Goal: Contribute content

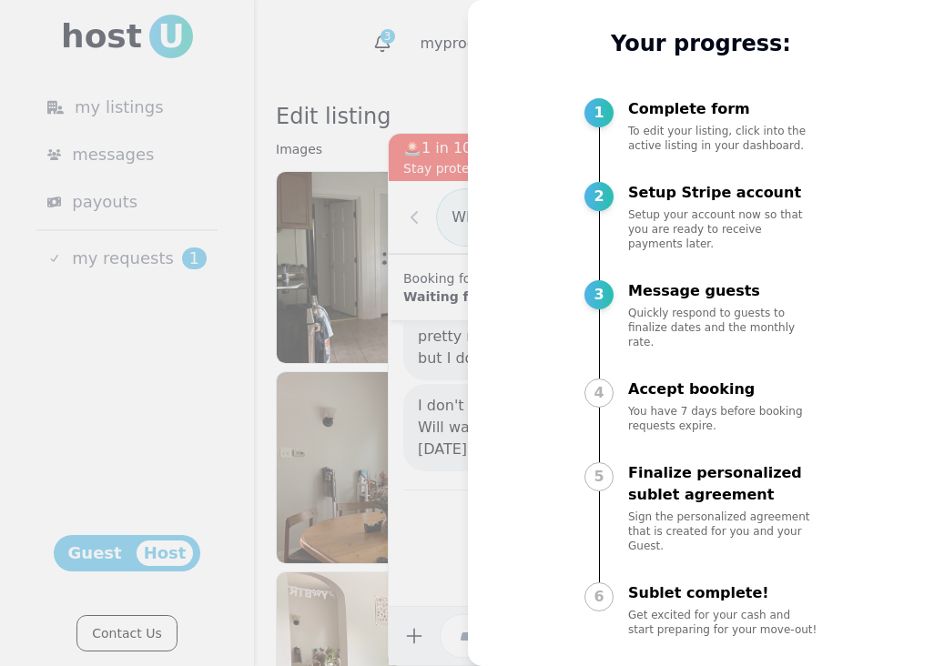
click at [434, 422] on div at bounding box center [467, 333] width 934 height 666
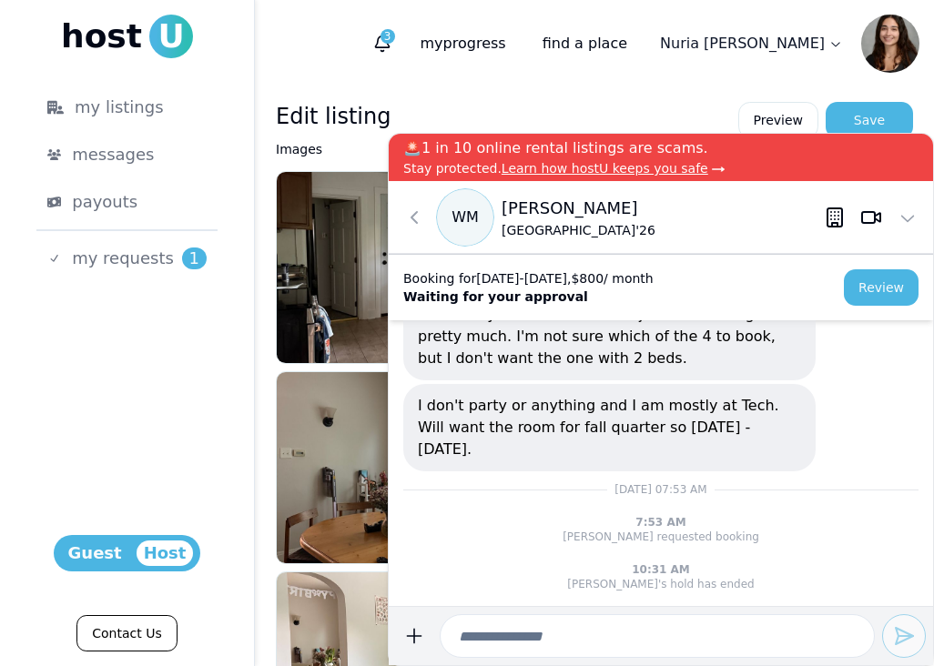
click at [599, 634] on input at bounding box center [656, 636] width 435 height 44
type input "*"
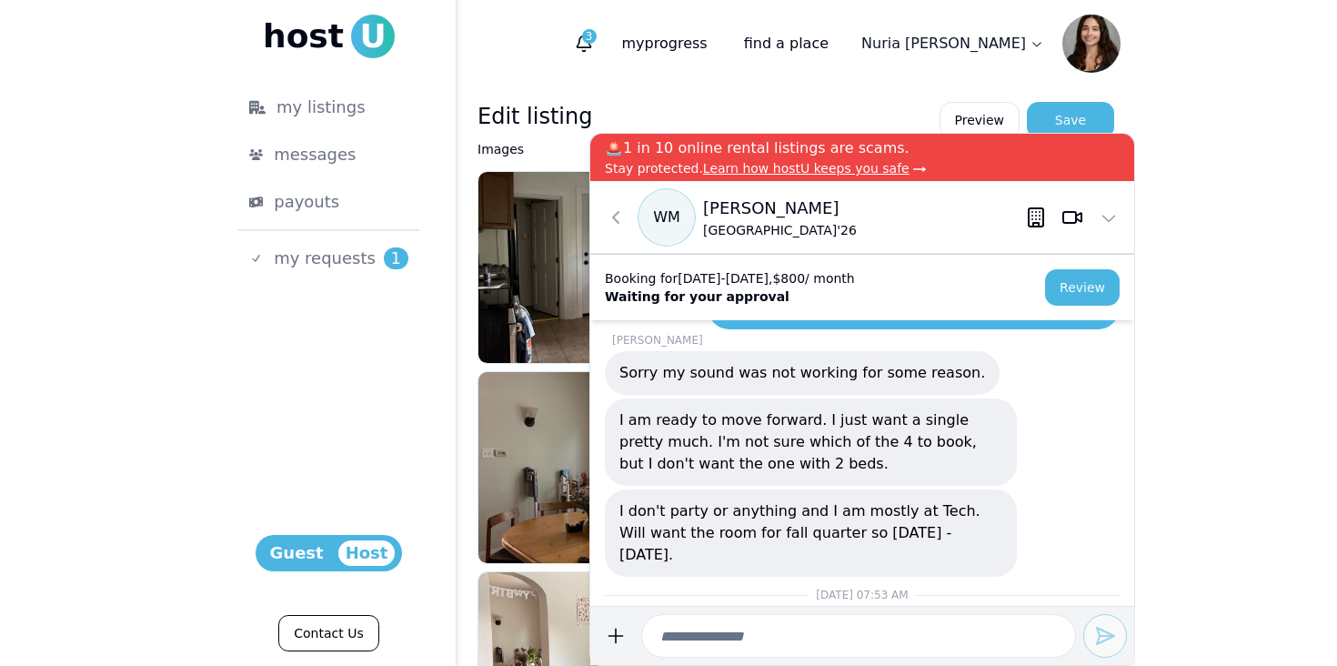
scroll to position [-10, 0]
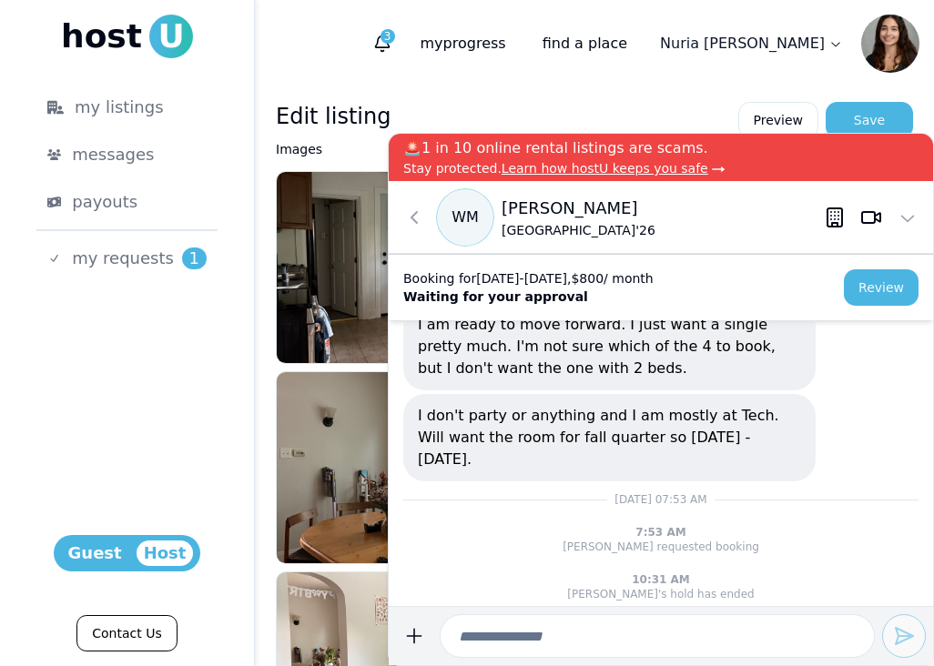
click at [505, 350] on p "I am ready to move forward. I just want a single pretty much. I'm not sure whic…" at bounding box center [609, 347] width 383 height 66
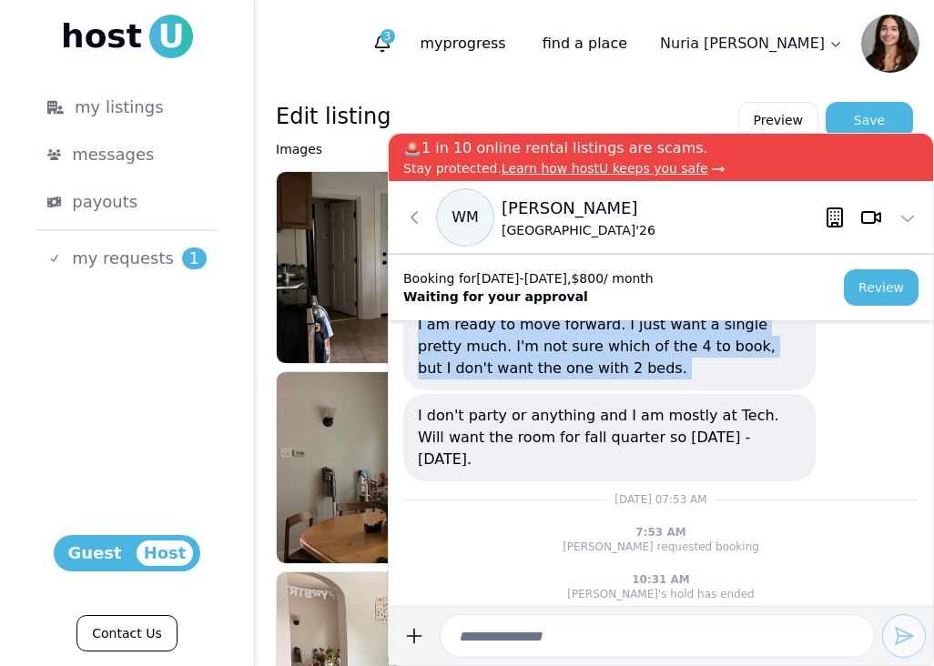
click at [505, 350] on p "I am ready to move forward. I just want a single pretty much. I'm not sure whic…" at bounding box center [609, 347] width 383 height 66
copy p "I am ready to move forward. I just want a single pretty much. I'm not sure whic…"
click at [564, 453] on p "I don't party or anything and I am mostly at Tech. Will want the room for fall …" at bounding box center [609, 438] width 383 height 66
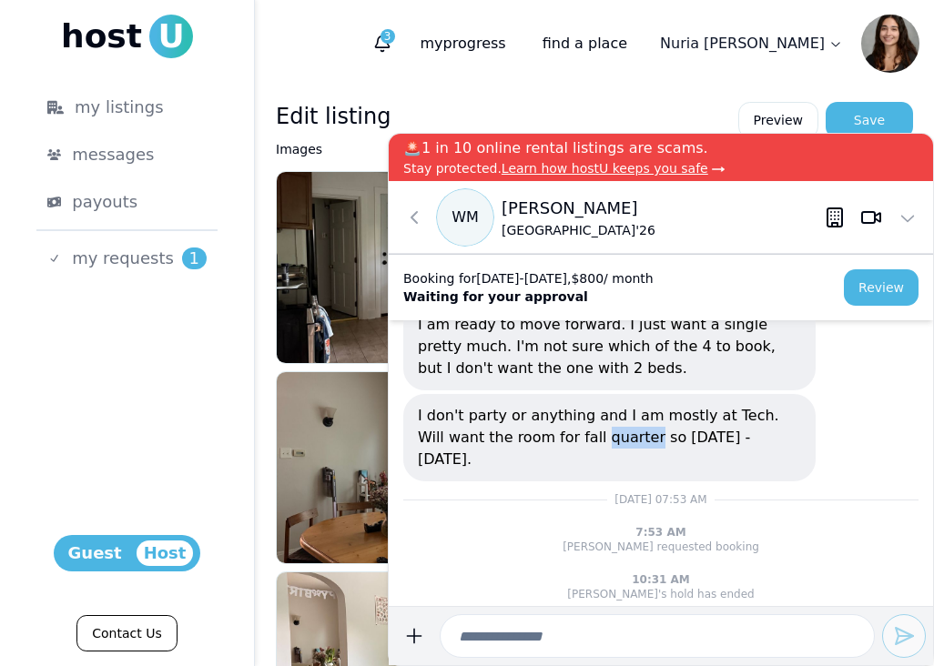
click at [564, 453] on p "I don't party or anything and I am mostly at Tech. Will want the room for fall …" at bounding box center [609, 438] width 383 height 66
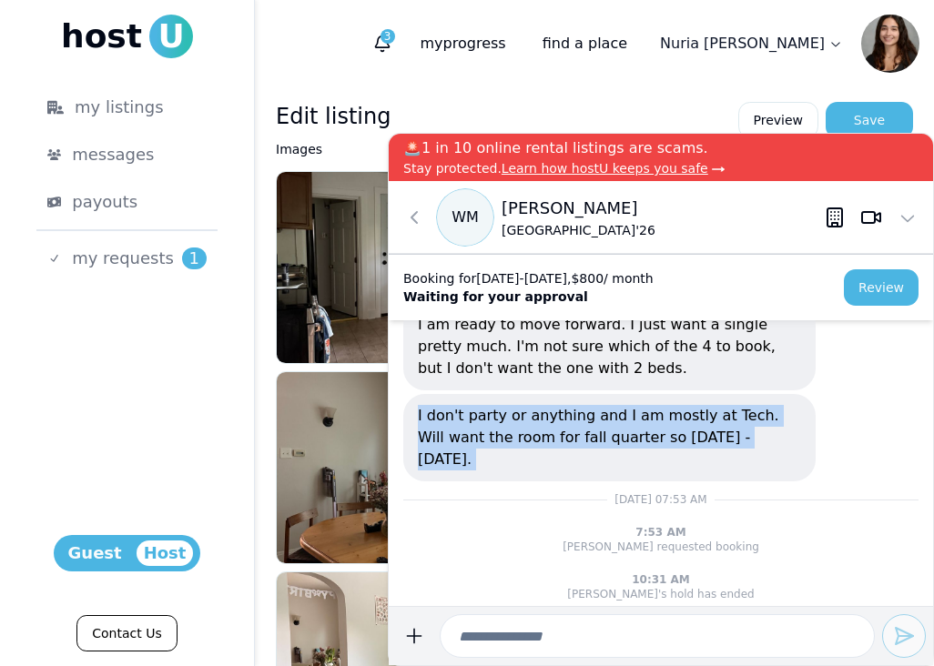
click at [564, 453] on p "I don't party or anything and I am mostly at Tech. Will want the room for fall …" at bounding box center [609, 438] width 383 height 66
copy p "I don't party or anything and I am mostly at Tech. Will want the room for fall …"
click at [520, 446] on p "I don't party or anything and I am mostly at Tech. Will want the room for fall …" at bounding box center [609, 438] width 383 height 66
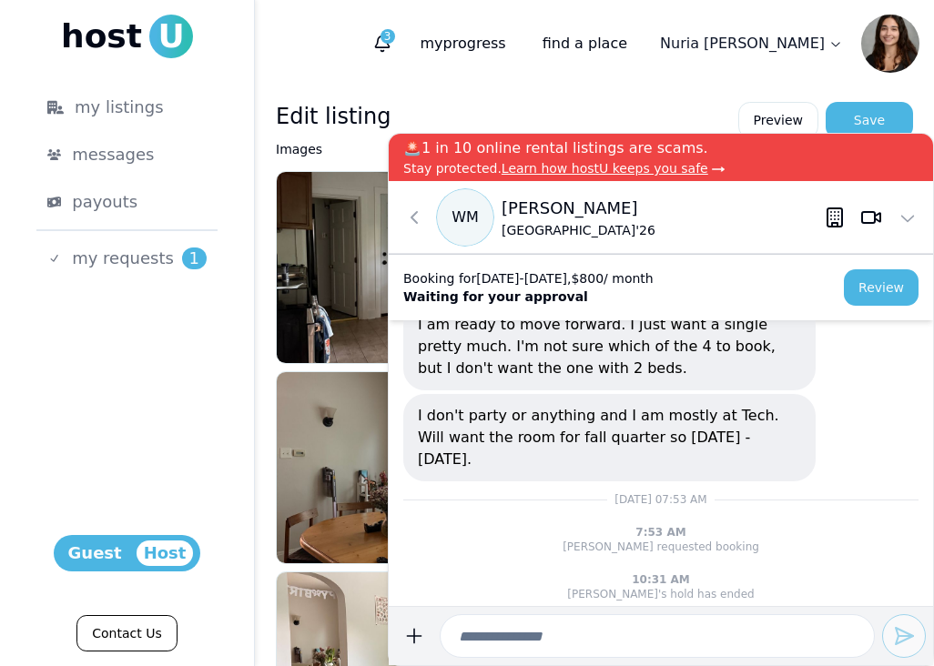
click at [609, 624] on input at bounding box center [656, 636] width 435 height 44
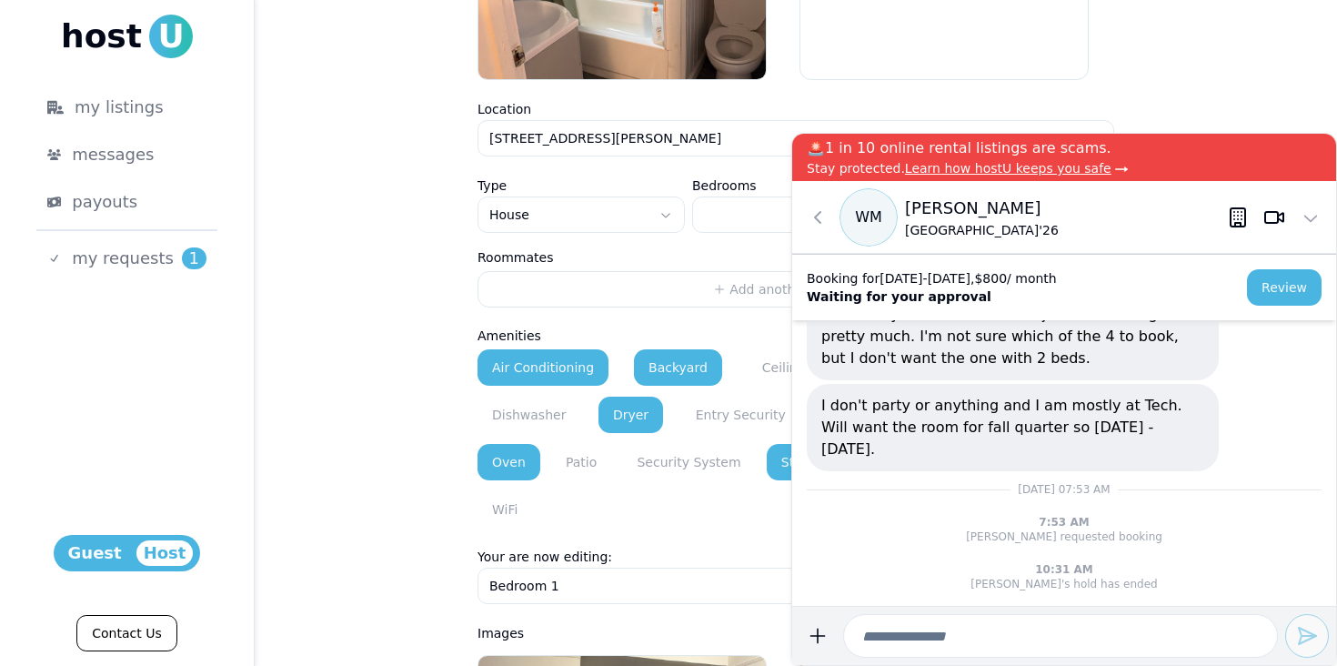
scroll to position [1093, 0]
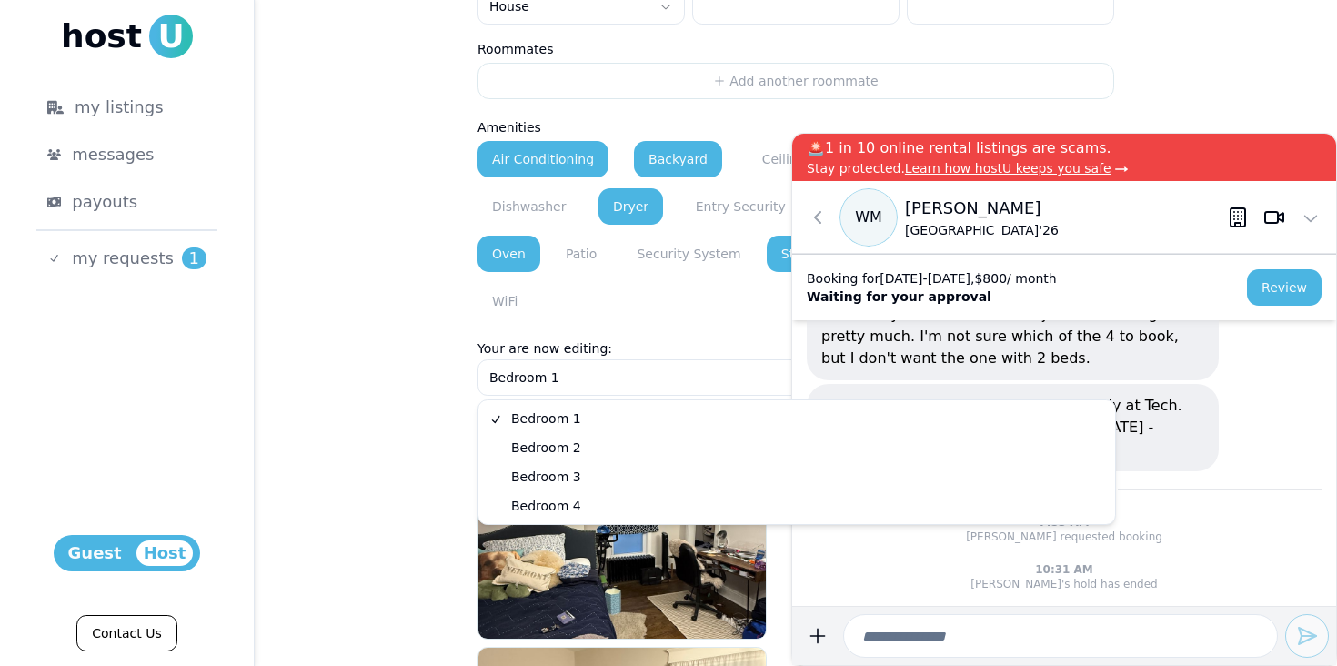
click at [591, 365] on html "**********" at bounding box center [668, 333] width 1337 height 666
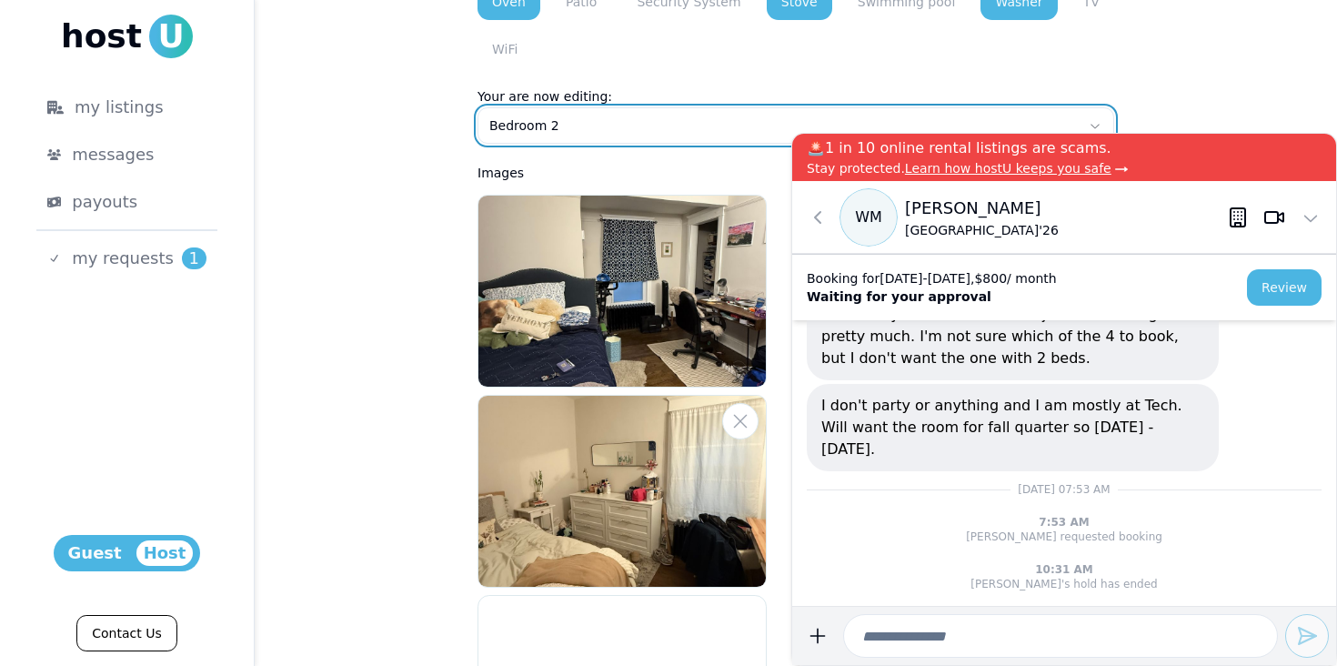
scroll to position [1309, 0]
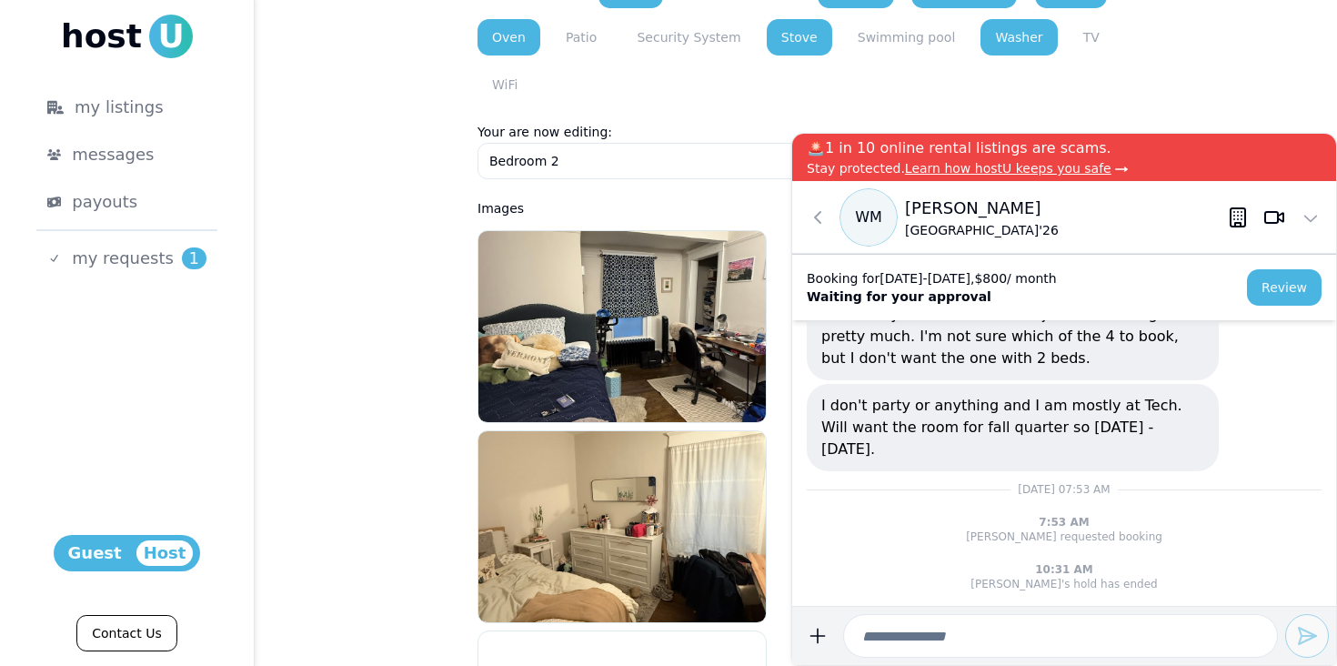
click at [586, 175] on html "**********" at bounding box center [668, 333] width 1337 height 666
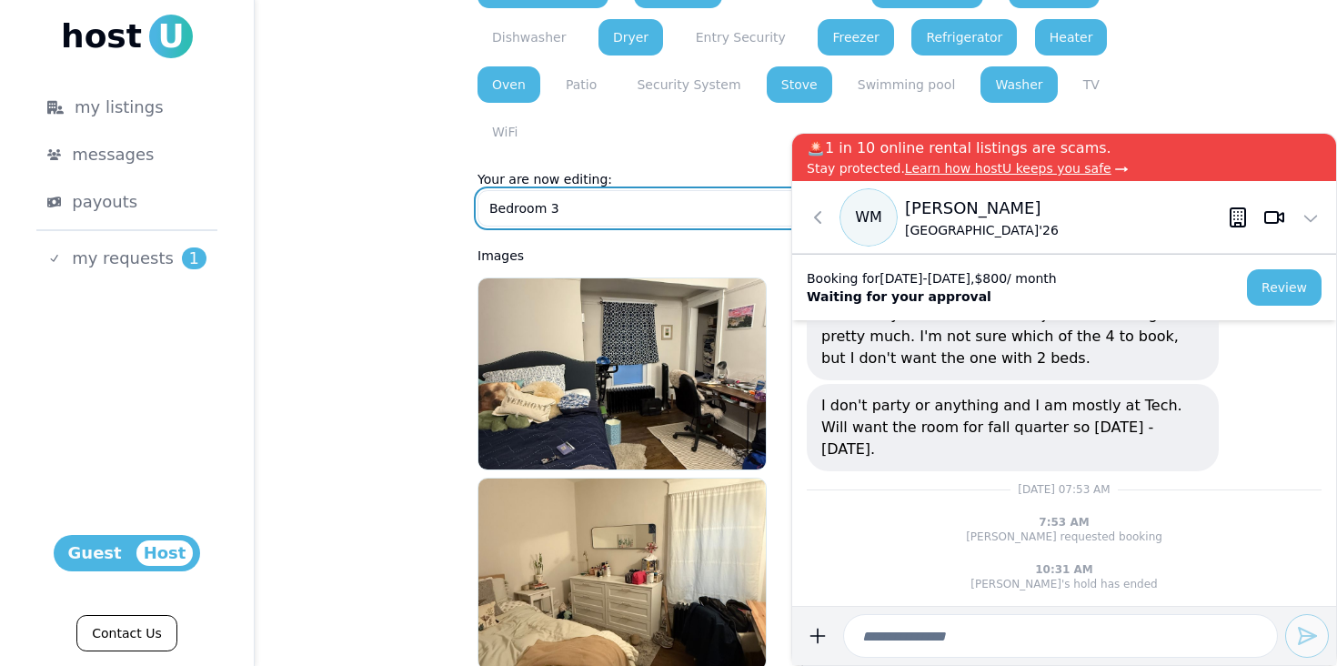
scroll to position [1146, 0]
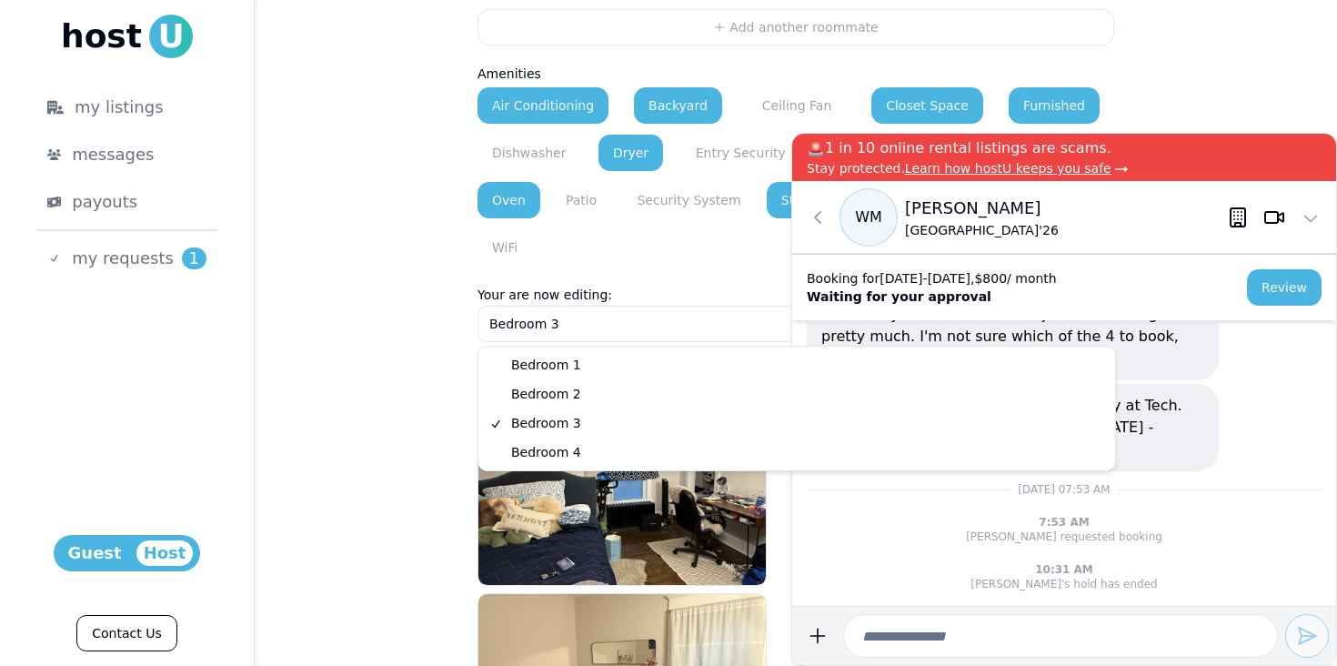
click at [588, 317] on html "**********" at bounding box center [668, 333] width 1337 height 666
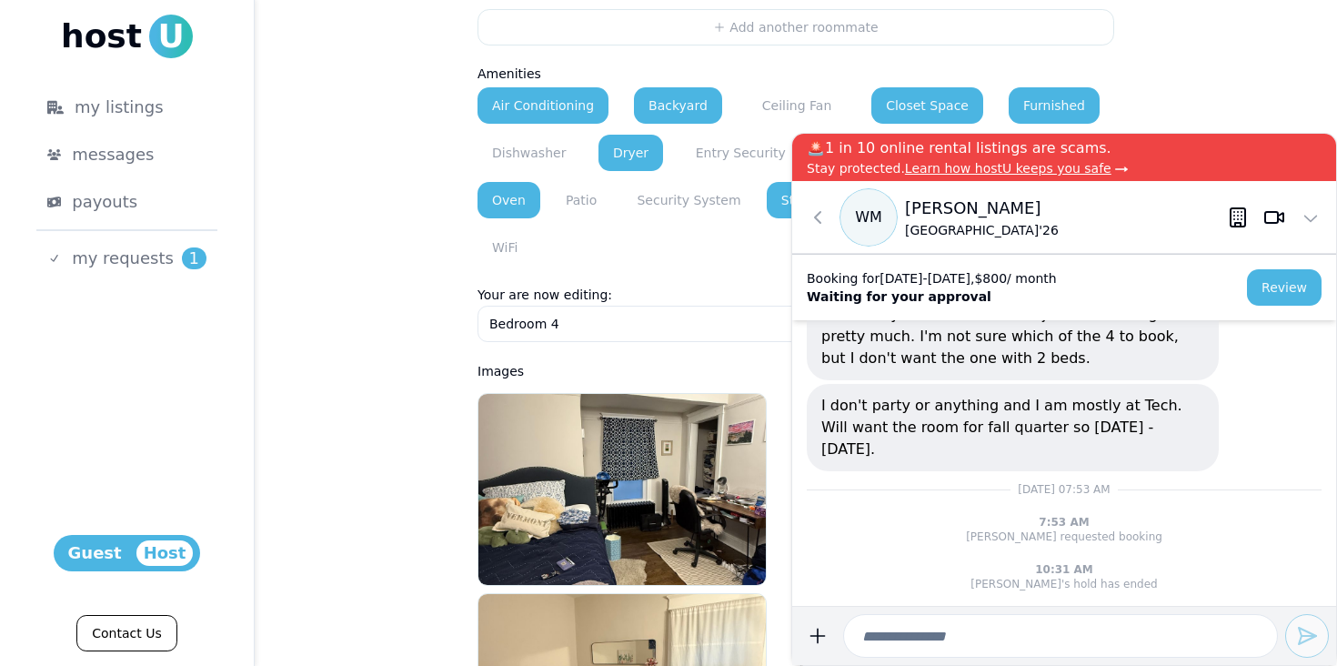
click at [595, 324] on html "**********" at bounding box center [668, 333] width 1337 height 666
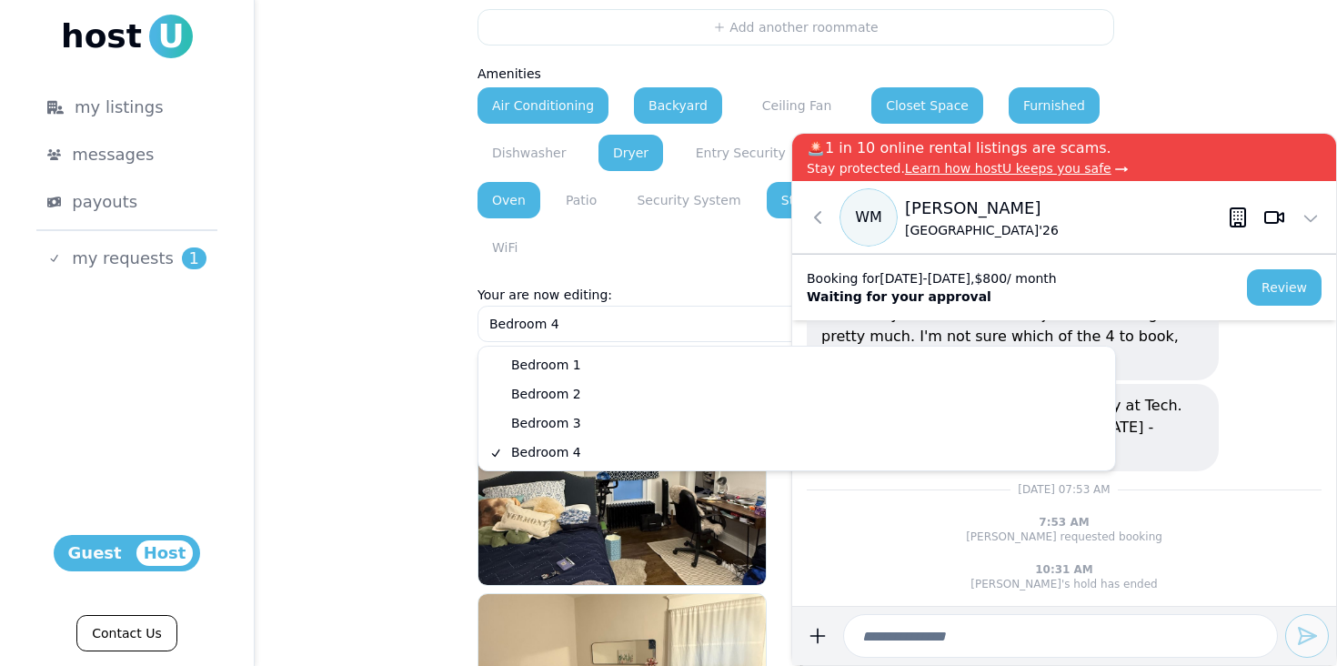
select select "*"
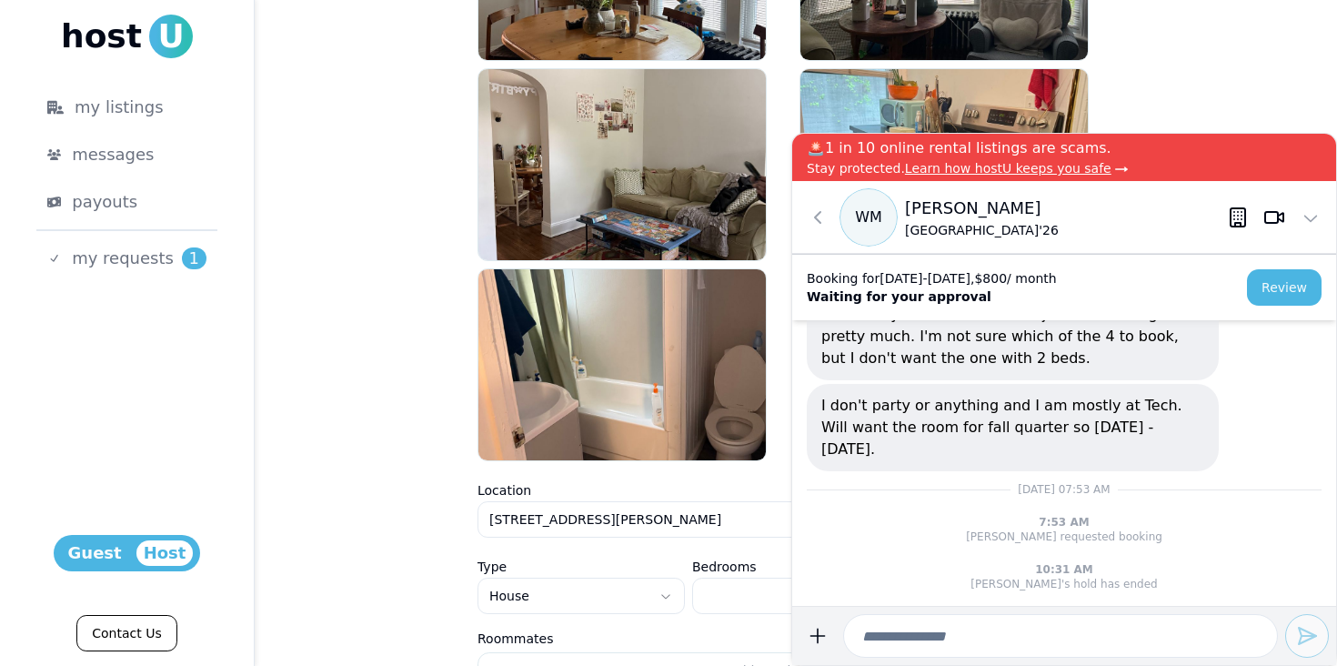
scroll to position [0, 0]
